Goal: Contribute content: Add original content to the website for others to see

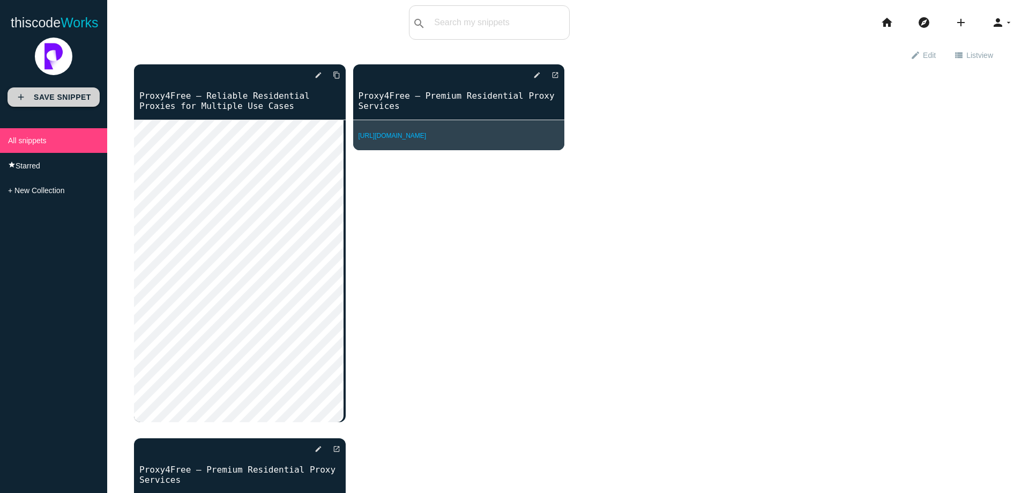
click at [68, 94] on b "Save Snippet" at bounding box center [62, 97] width 57 height 9
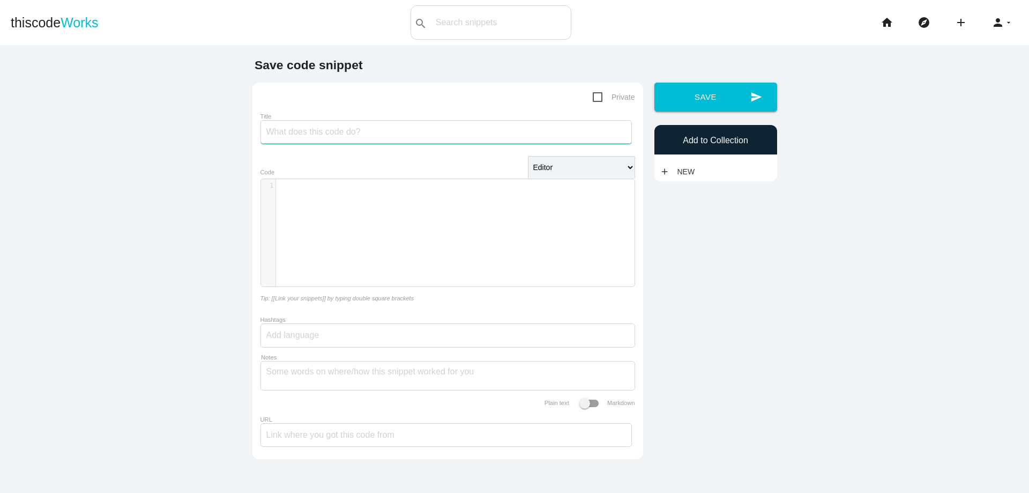
click at [367, 140] on input "Title" at bounding box center [445, 132] width 371 height 24
click at [296, 233] on div "​ x 1 ​" at bounding box center [456, 240] width 390 height 123
click at [302, 129] on input "Title" at bounding box center [445, 132] width 371 height 24
paste input "Proxy4Free – Global Proxy Network for Web Scraping & SEO"
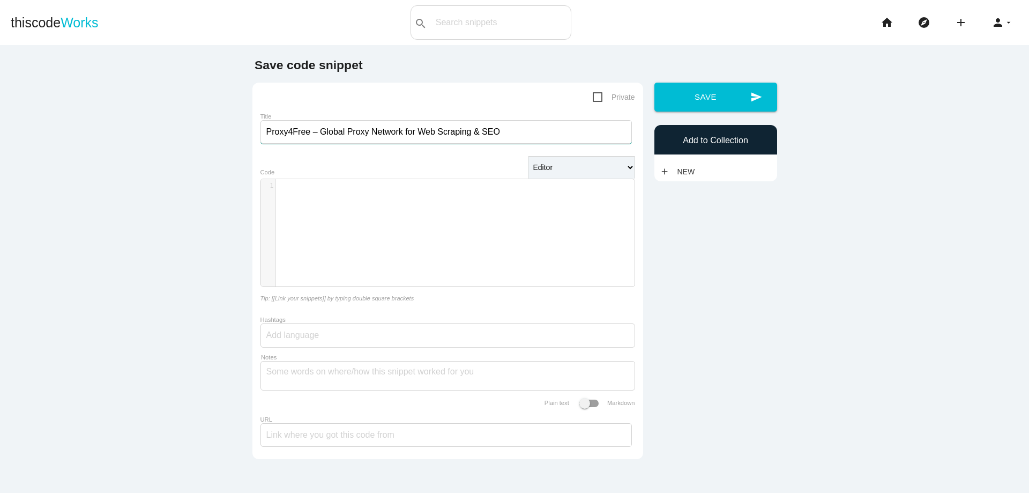
type input "Proxy4Free – Global Proxy Network for Web Scraping & SEO"
click at [409, 215] on div "​ x 1 ​" at bounding box center [456, 240] width 390 height 123
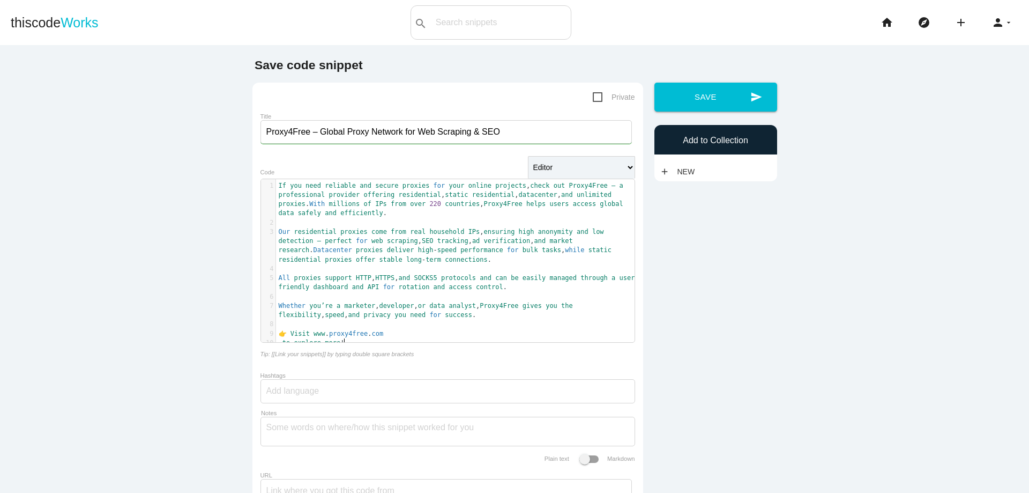
click at [284, 334] on span "👉 Visit www . proxy4free . com" at bounding box center [331, 334] width 105 height 8
click at [359, 207] on span "millions" at bounding box center [344, 204] width 31 height 8
click at [325, 204] on span "If you need reliable and secure proxies for your online projects , check out Pr…" at bounding box center [461, 199] width 364 height 35
click at [326, 204] on span "If you need reliable and secure proxies for your online projects , check out Pr…" at bounding box center [461, 199] width 364 height 35
type textarea "90"
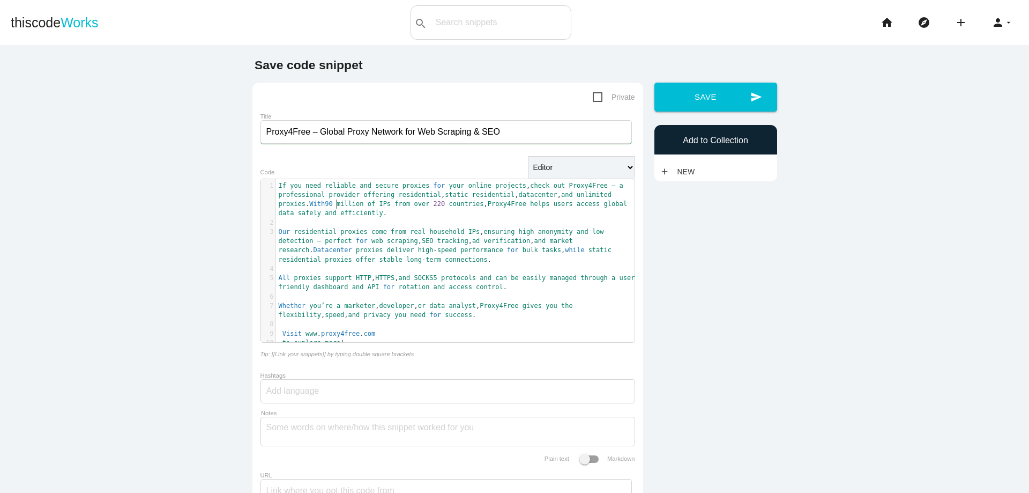
click at [326, 204] on span "With90" at bounding box center [320, 204] width 23 height 8
click at [364, 227] on pre "​" at bounding box center [459, 222] width 367 height 9
type textarea ", HTTPS,"
drag, startPoint x: 398, startPoint y: 281, endPoint x: 368, endPoint y: 283, distance: 30.6
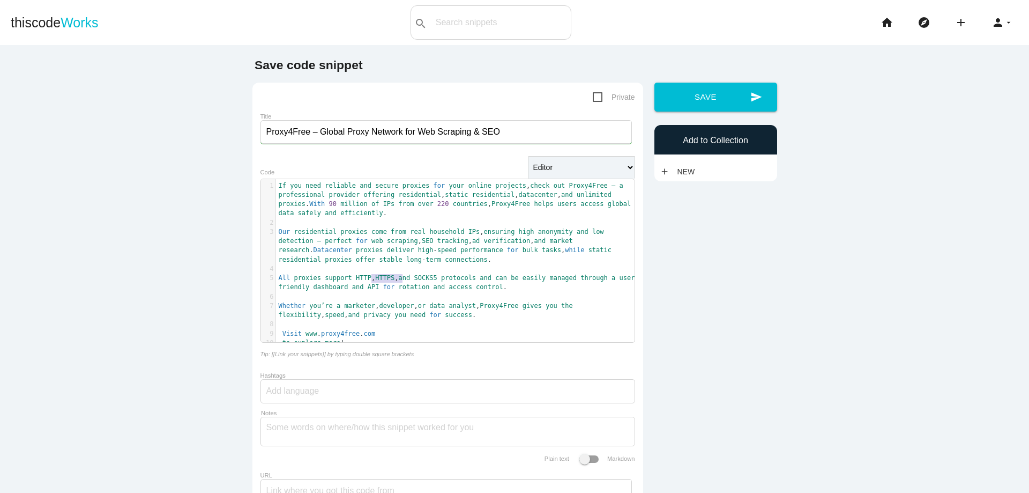
click at [368, 283] on pre "All proxies support HTTP , HTTPS , and SOCKS5 protocols and can be easily manag…" at bounding box center [459, 282] width 367 height 19
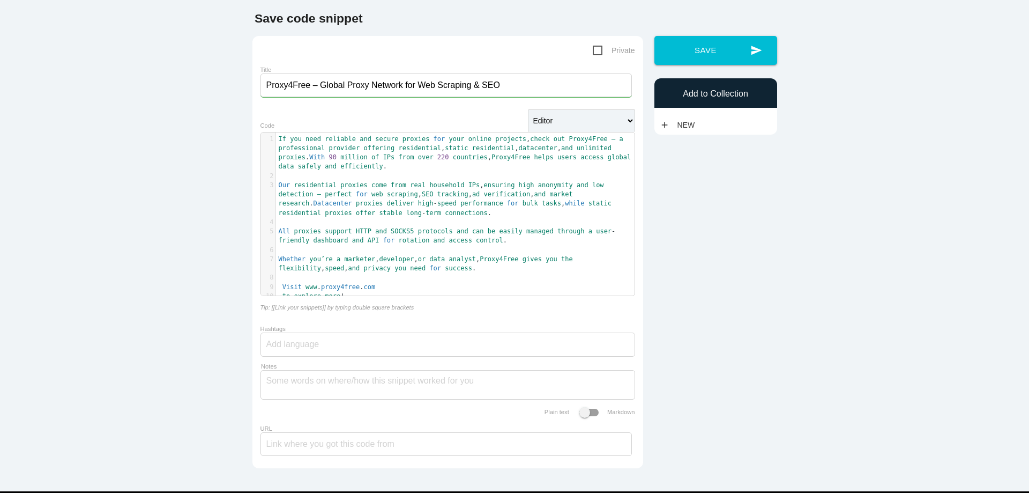
scroll to position [102, 0]
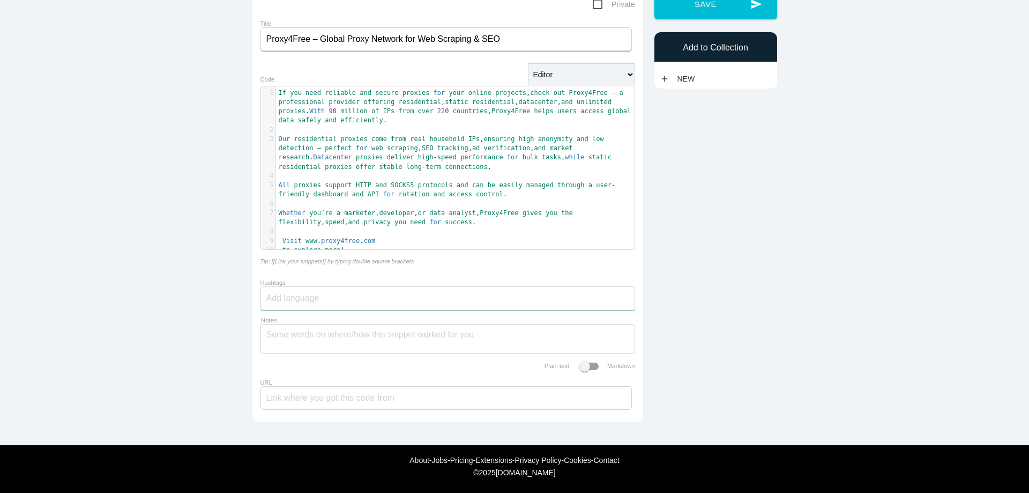
click at [319, 302] on input "Hashtags" at bounding box center [298, 298] width 64 height 23
click at [326, 290] on div at bounding box center [447, 298] width 375 height 24
type input "proxy4free"
click at [327, 340] on textarea "Notes" at bounding box center [447, 335] width 363 height 23
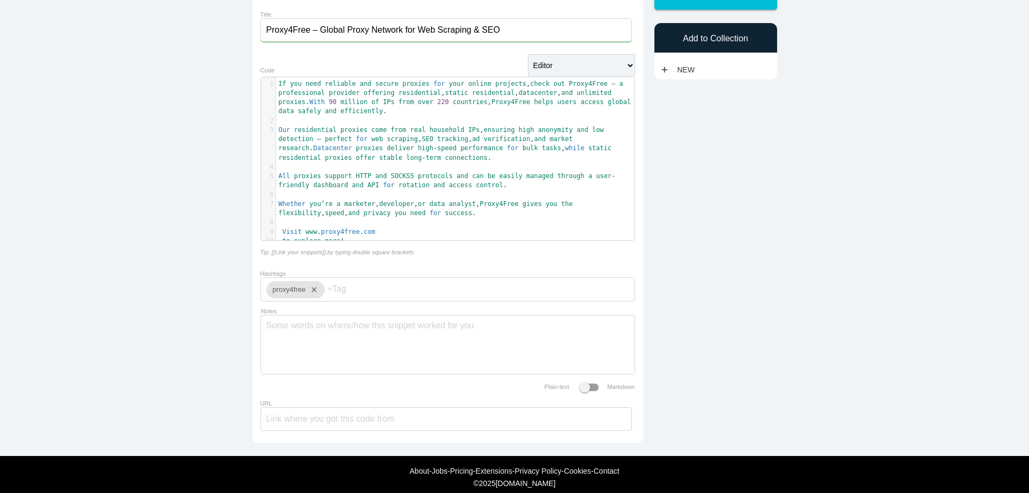
drag, startPoint x: 327, startPoint y: 340, endPoint x: 795, endPoint y: 279, distance: 472.5
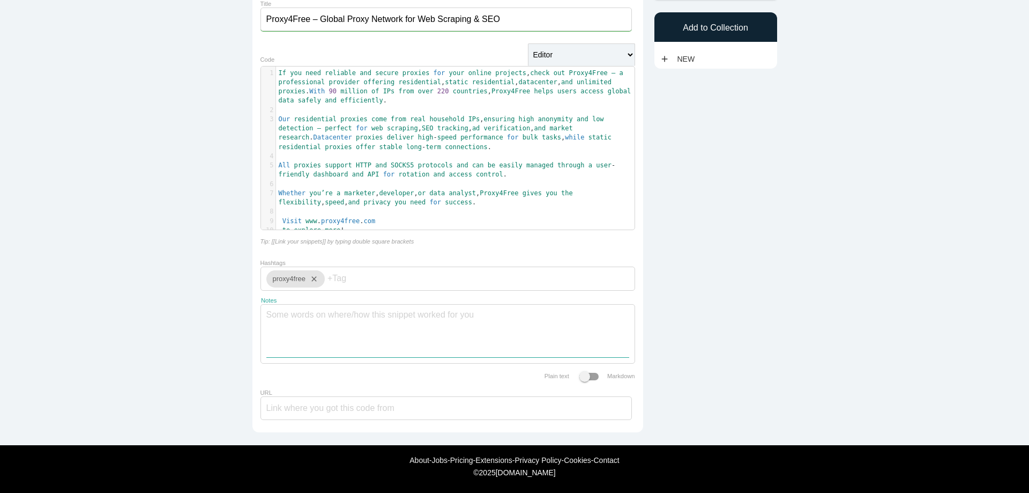
click at [296, 321] on textarea "Notes" at bounding box center [447, 330] width 363 height 53
paste textarea "Best & Valuable Residential Proxies Unlock Lightning Speeds with Our 90M+ Ethic…"
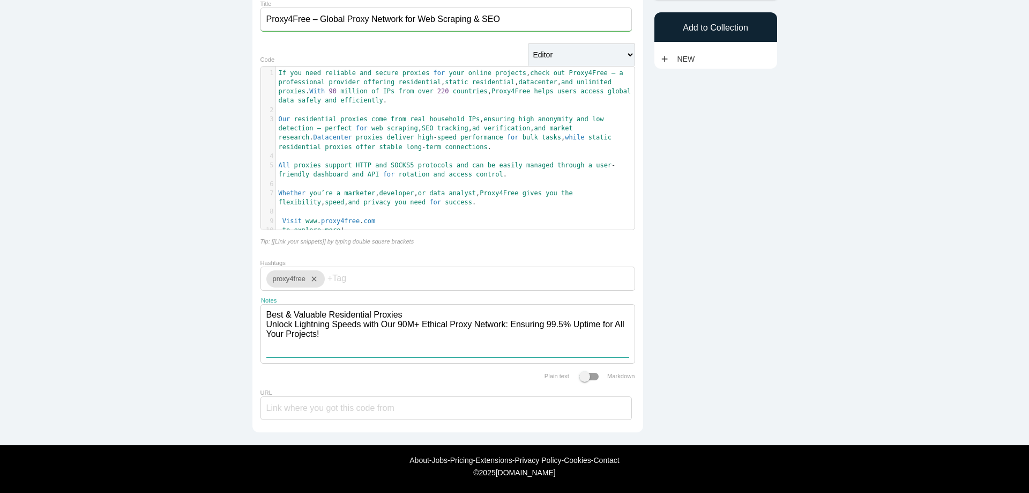
type textarea "Best & Valuable Residential Proxies Unlock Lightning Speeds with Our 90M+ Ethic…"
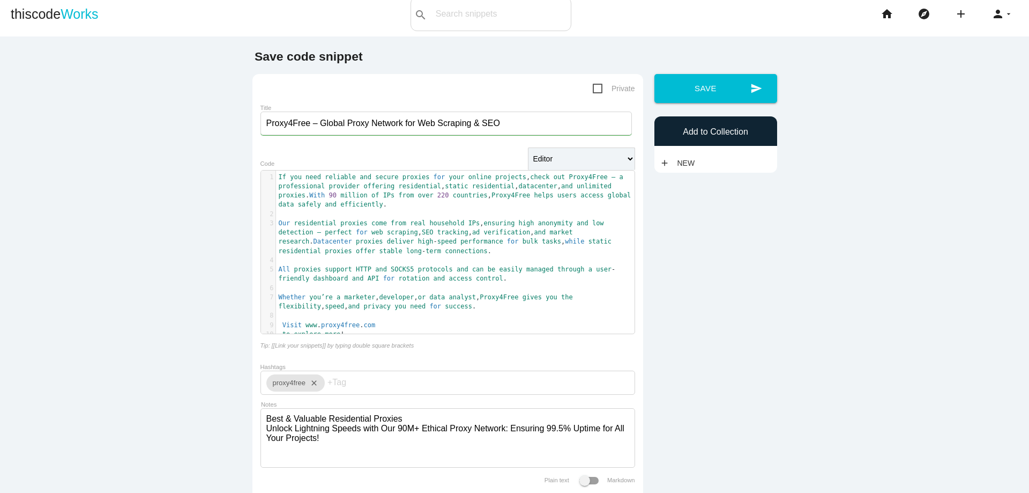
scroll to position [0, 0]
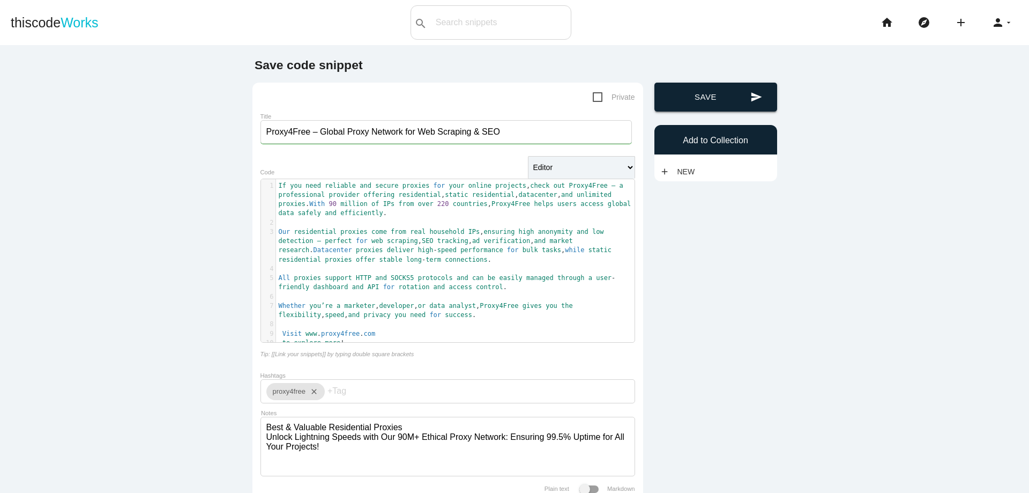
click at [714, 93] on button "send Save" at bounding box center [715, 97] width 123 height 29
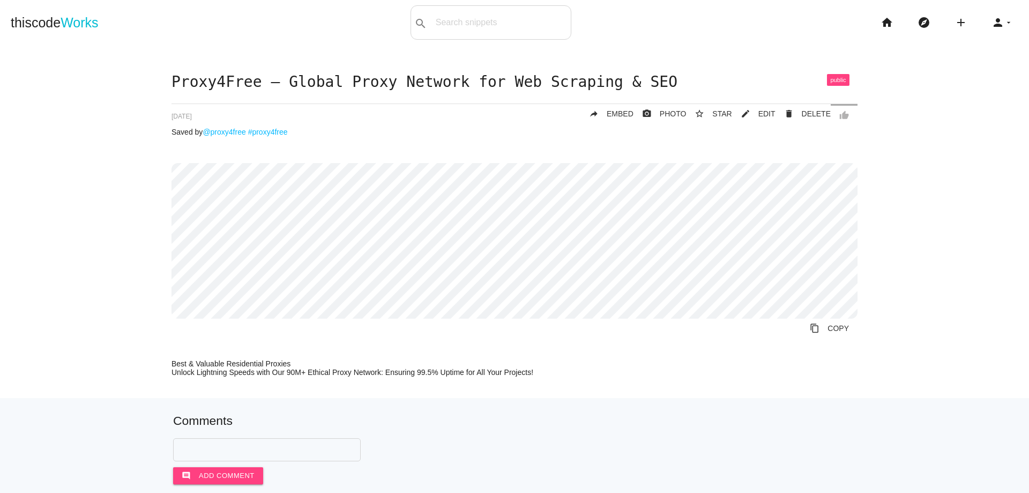
click at [919, 369] on div "Proxy4Free – Global Proxy Network for Web Scraping & SEO thumb_up delete DELETE…" at bounding box center [515, 235] width 1008 height 323
click at [60, 386] on div "Proxy4Free – Global Proxy Network for Web Scraping & SEO thumb_up delete DELETE…" at bounding box center [515, 235] width 1008 height 323
click at [83, 330] on div "Proxy4Free – Global Proxy Network for Web Scraping & SEO thumb_up delete DELETE…" at bounding box center [515, 235] width 1008 height 323
click at [92, 265] on div "Proxy4Free – Global Proxy Network for Web Scraping & SEO thumb_up delete DELETE…" at bounding box center [515, 235] width 1008 height 323
